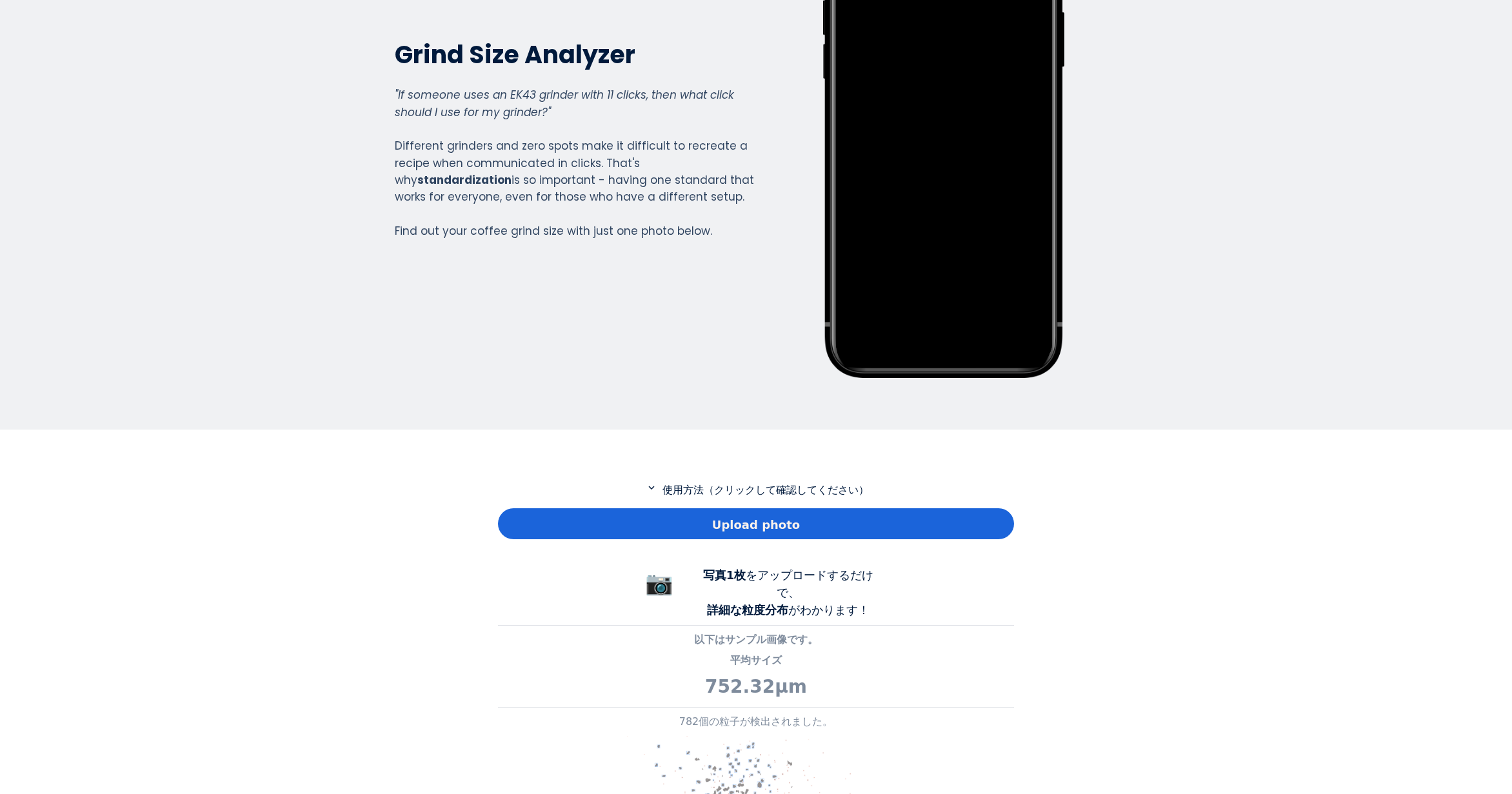
scroll to position [933, 516]
click at [556, 535] on div "Upload photo" at bounding box center [756, 524] width 516 height 31
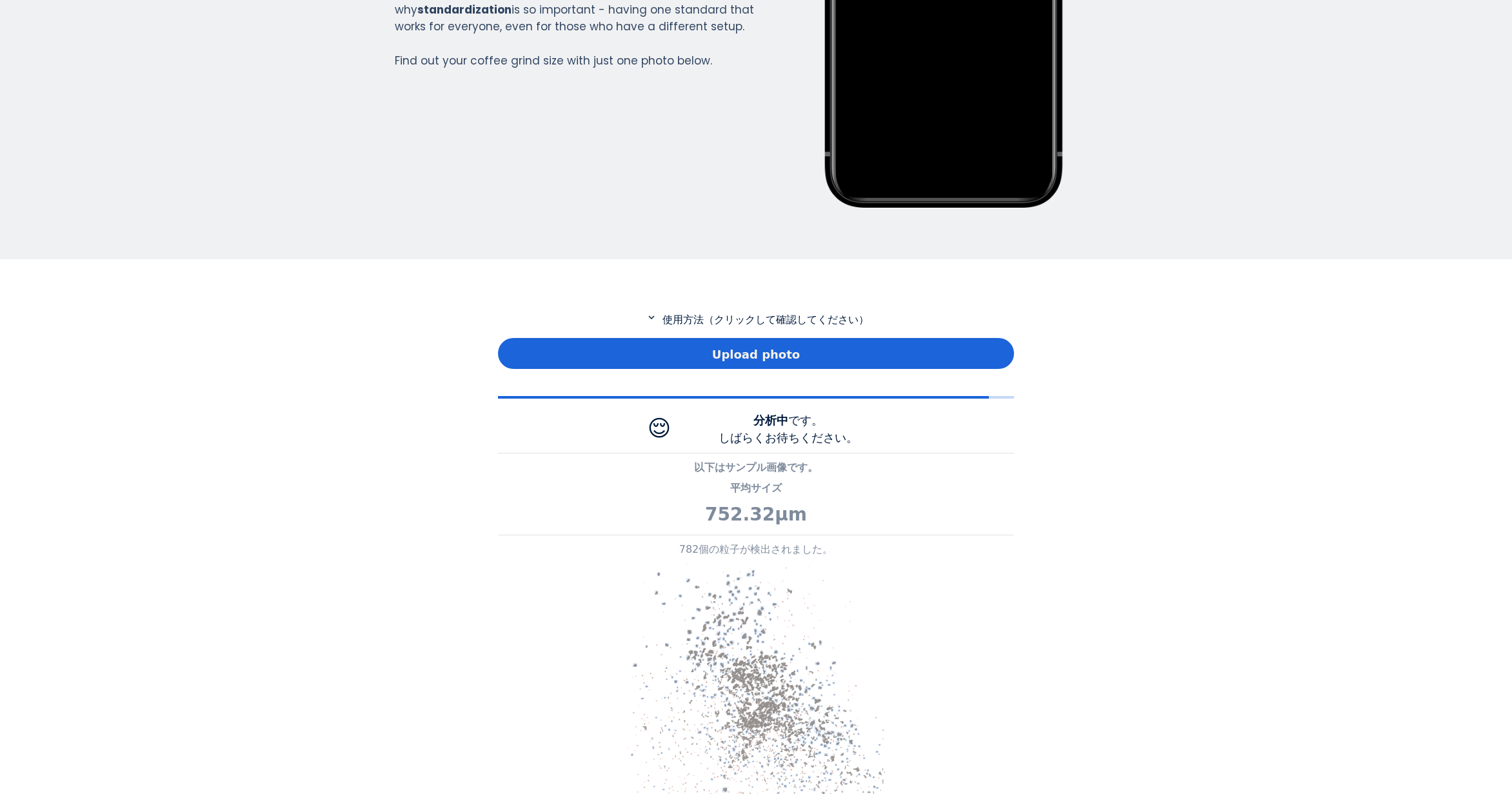
scroll to position [387, 0]
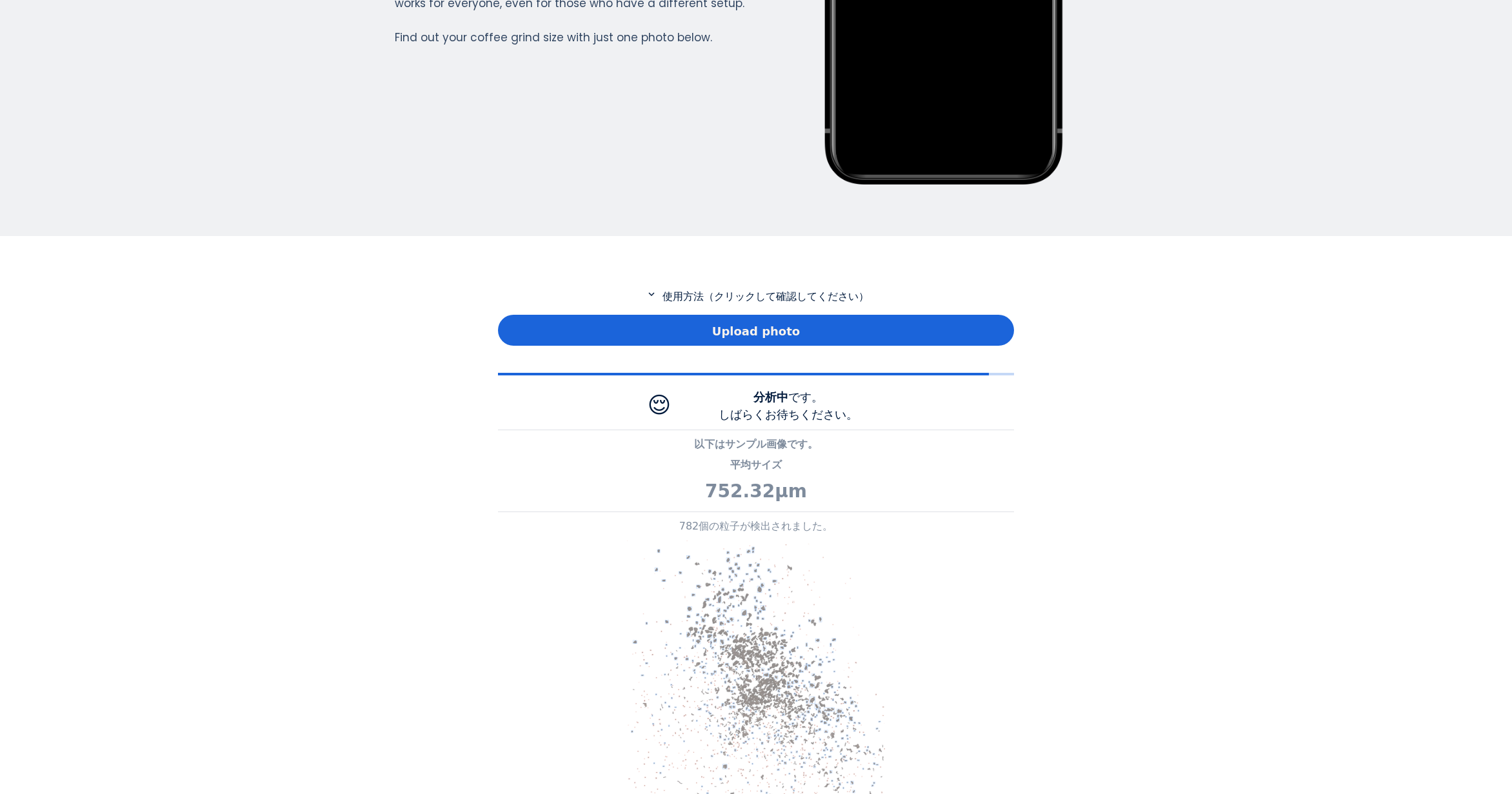
click at [385, 395] on div "Home Courses About us Tools Sign in" at bounding box center [756, 397] width 1512 height 794
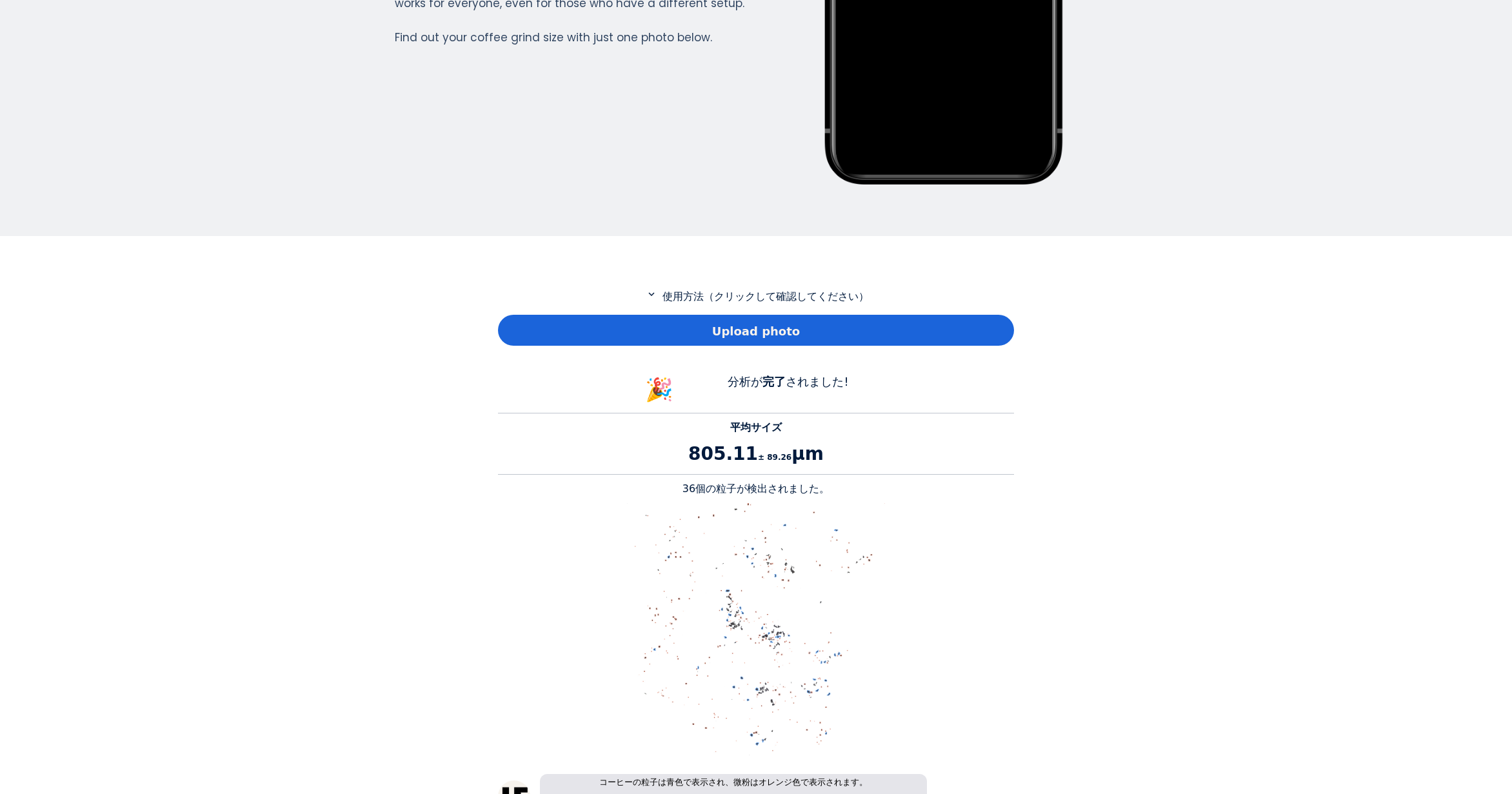
scroll to position [1184, 516]
click at [698, 493] on p "36個の粒子が検出されました。" at bounding box center [756, 488] width 516 height 16
copy p "36"
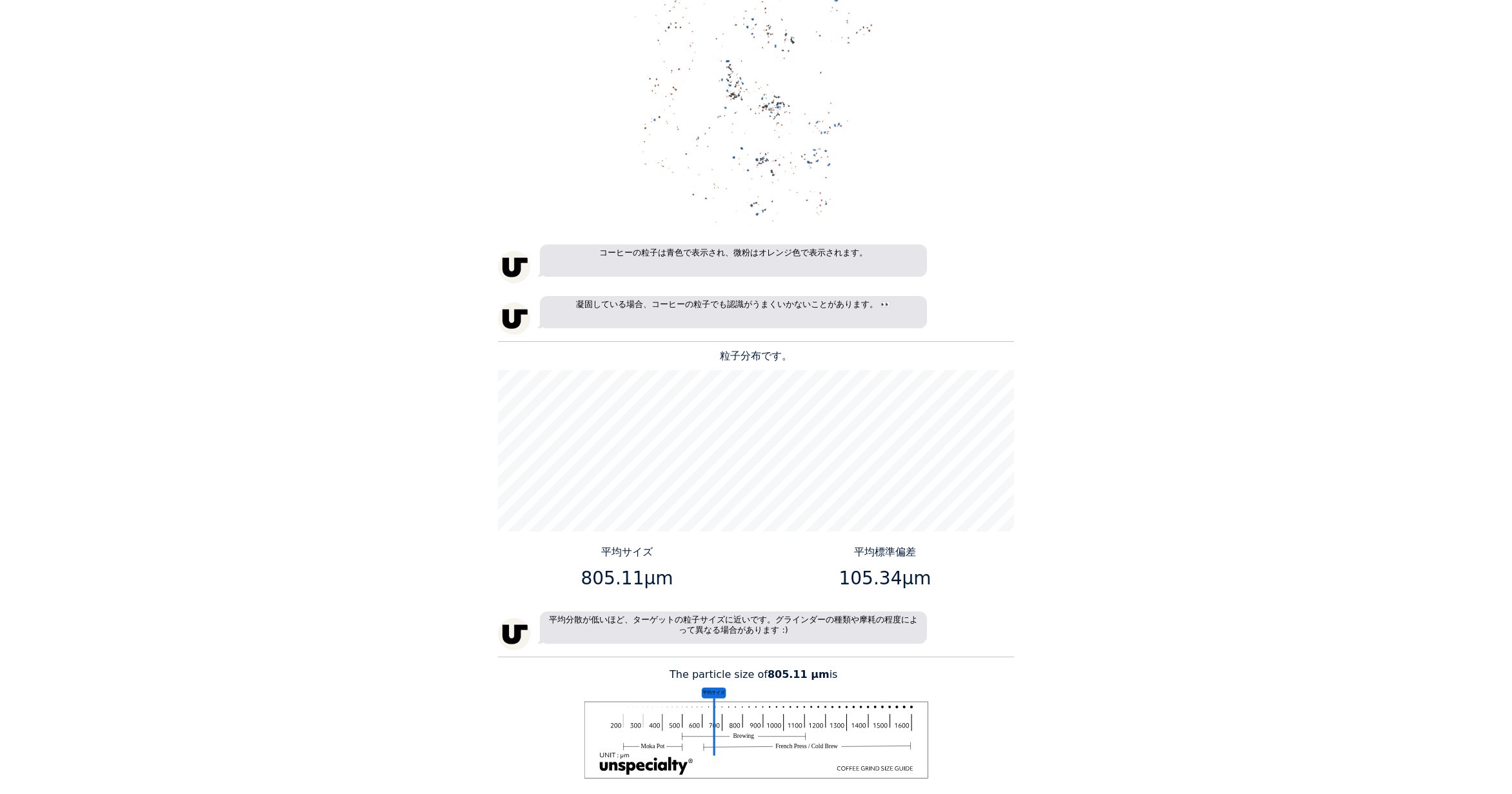
scroll to position [968, 0]
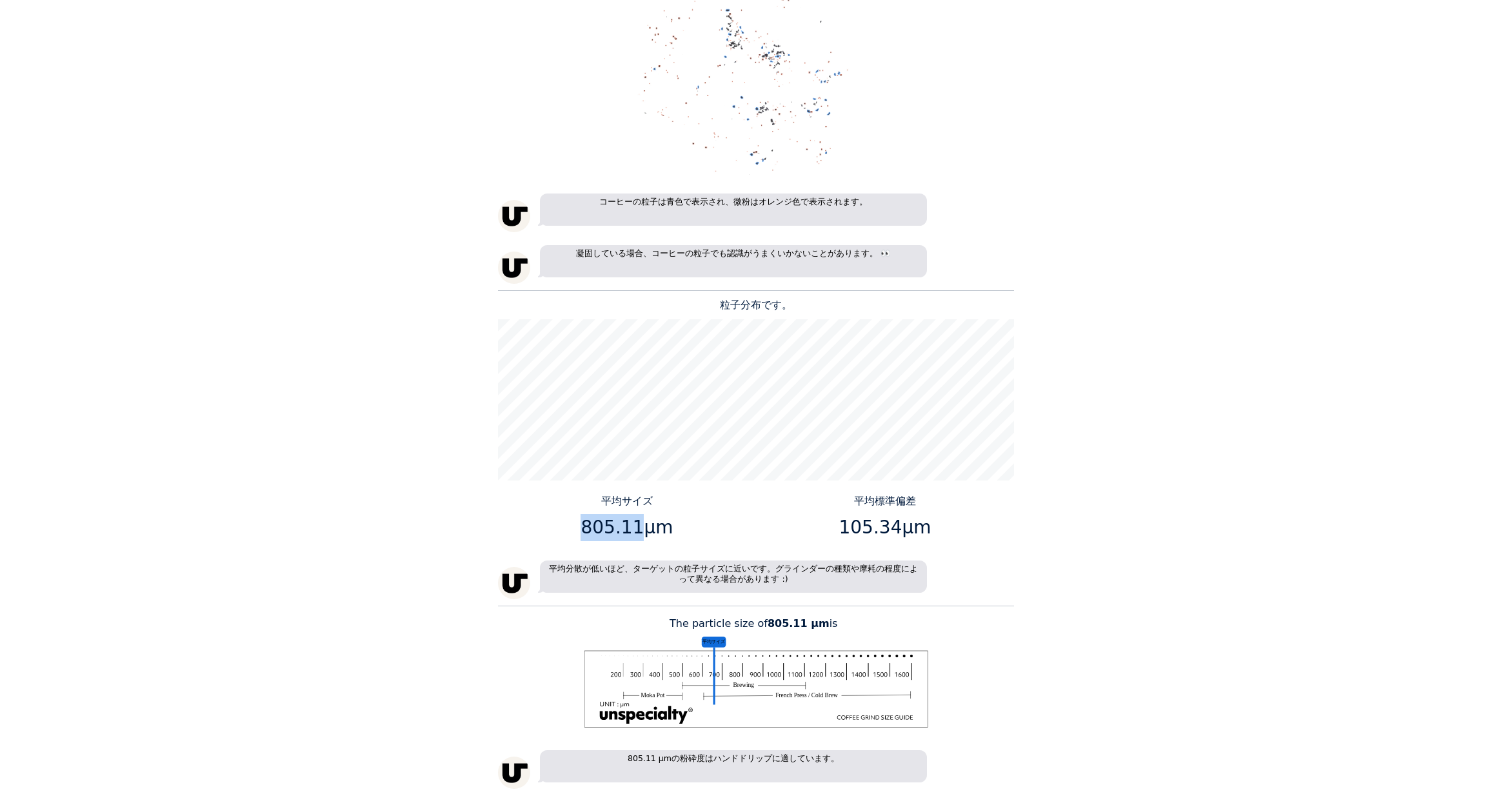
drag, startPoint x: 636, startPoint y: 529, endPoint x: 588, endPoint y: 532, distance: 48.1
click at [588, 532] on p "805.11μm" at bounding box center [628, 527] width 249 height 27
copy p "805.11"
drag, startPoint x: 894, startPoint y: 525, endPoint x: 846, endPoint y: 523, distance: 48.0
click at [846, 523] on p "105.34μm" at bounding box center [885, 527] width 249 height 27
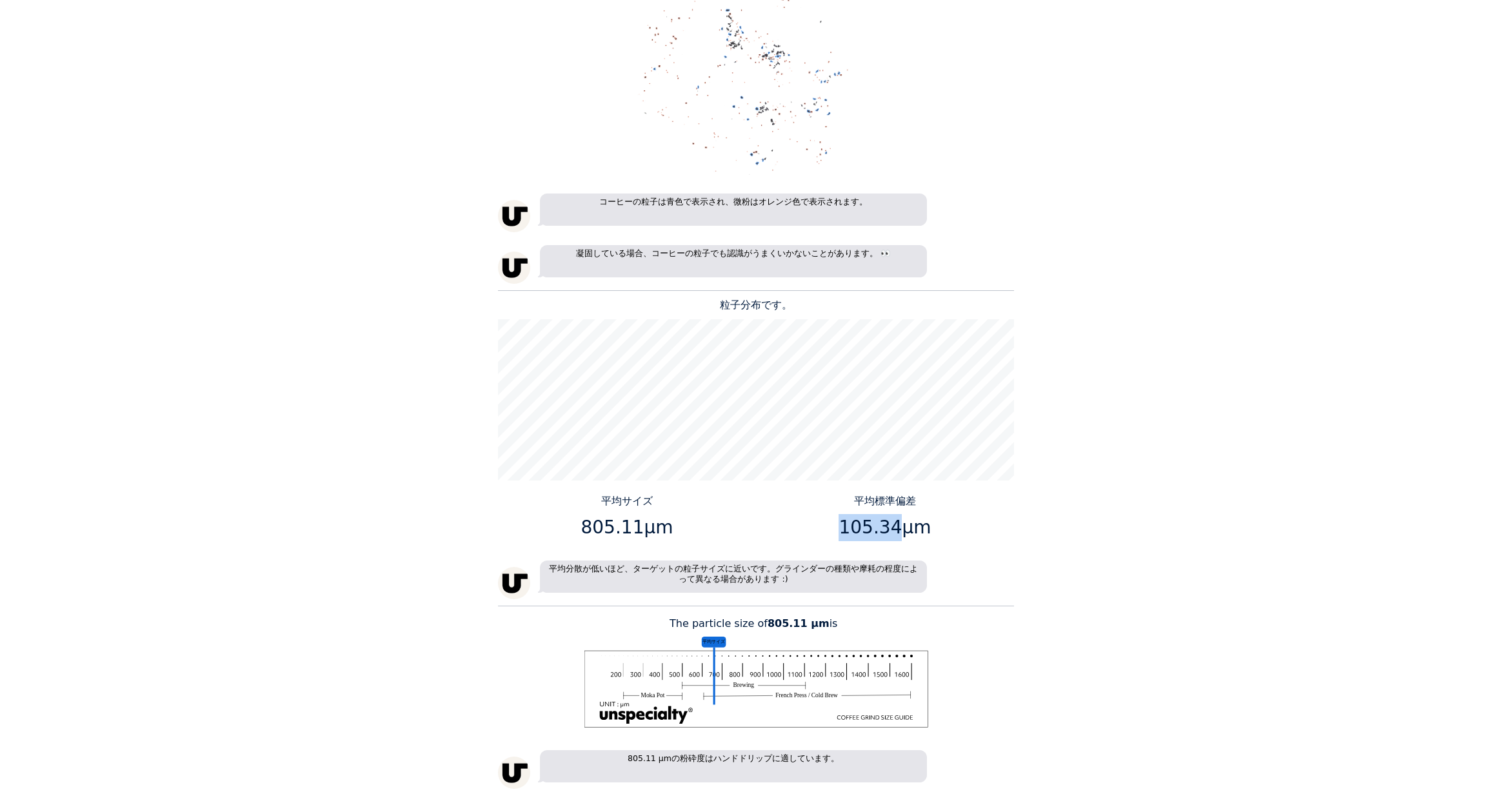
copy p "105.34"
